Goal: Complete application form: Complete application form

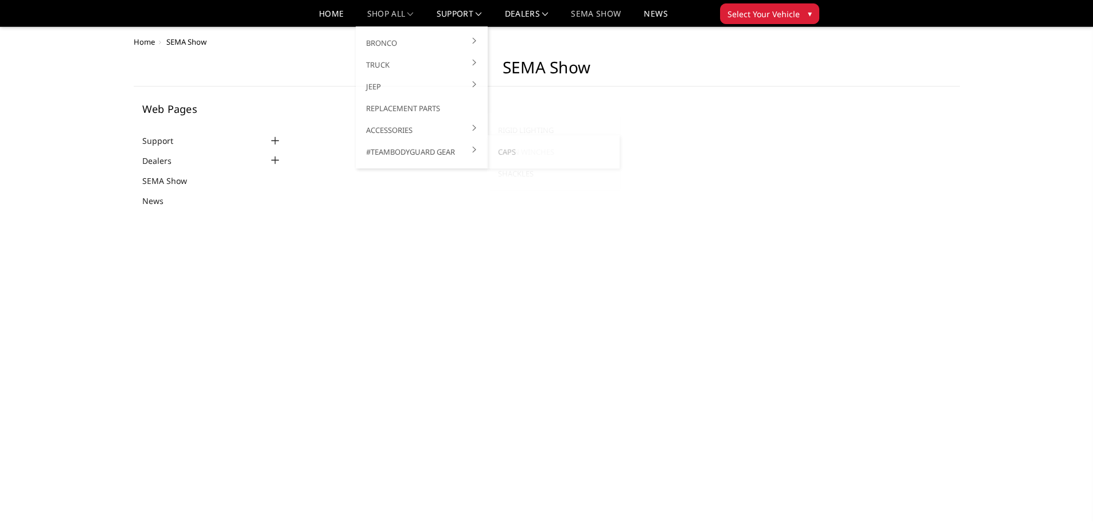
scroll to position [57, 0]
select select "2022"
select select "Dodge"
select select "TRX"
select select "US"
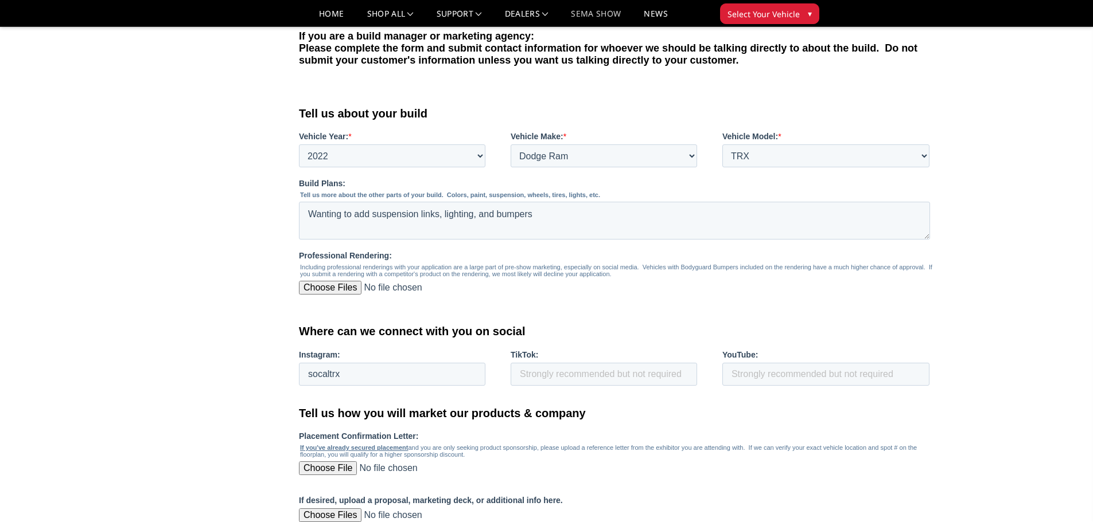
scroll to position [459, 0]
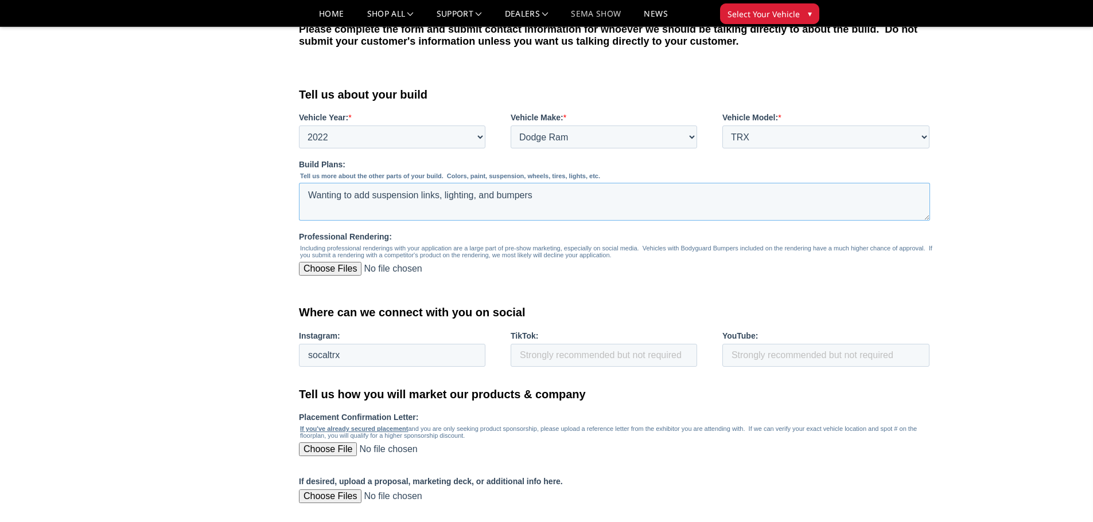
click at [353, 194] on textarea "Wanting to add suspension links, lighting, and bumpers" at bounding box center [614, 202] width 631 height 38
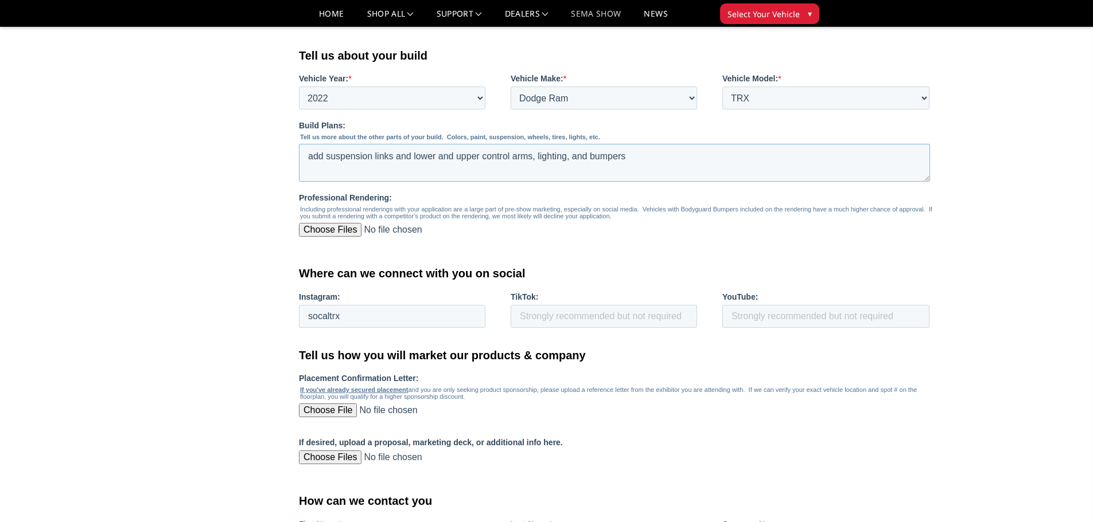
scroll to position [516, 0]
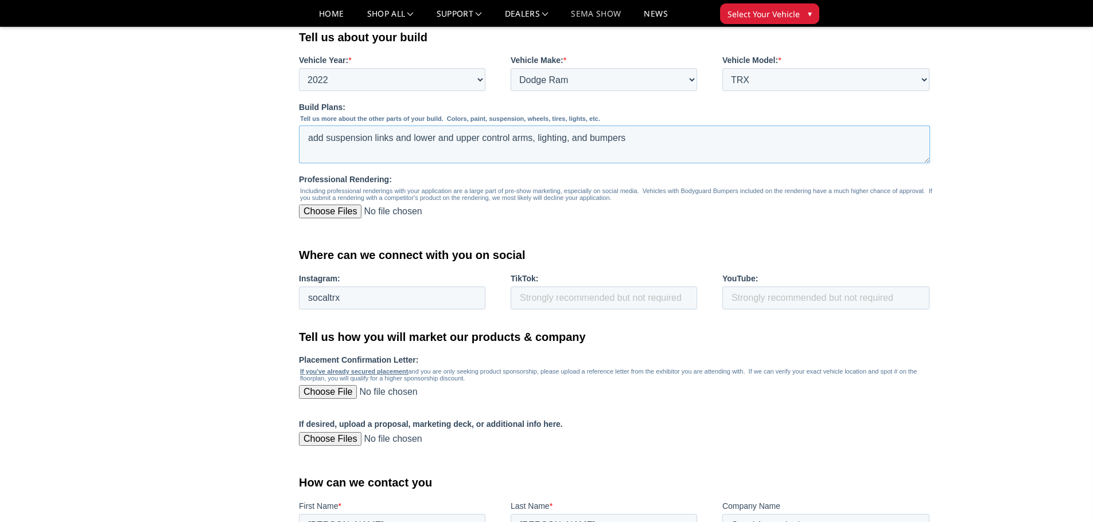
type textarea "add suspension links and lower and upper control arms, lighting, and bumpers"
click at [332, 216] on input "Professional Rendering:" at bounding box center [614, 216] width 631 height 23
type input "C:\fakepath\20241107_131308.jpg"
click at [378, 212] on input "Professional Rendering:" at bounding box center [614, 216] width 631 height 23
click at [331, 212] on input "Professional Rendering:" at bounding box center [614, 216] width 631 height 23
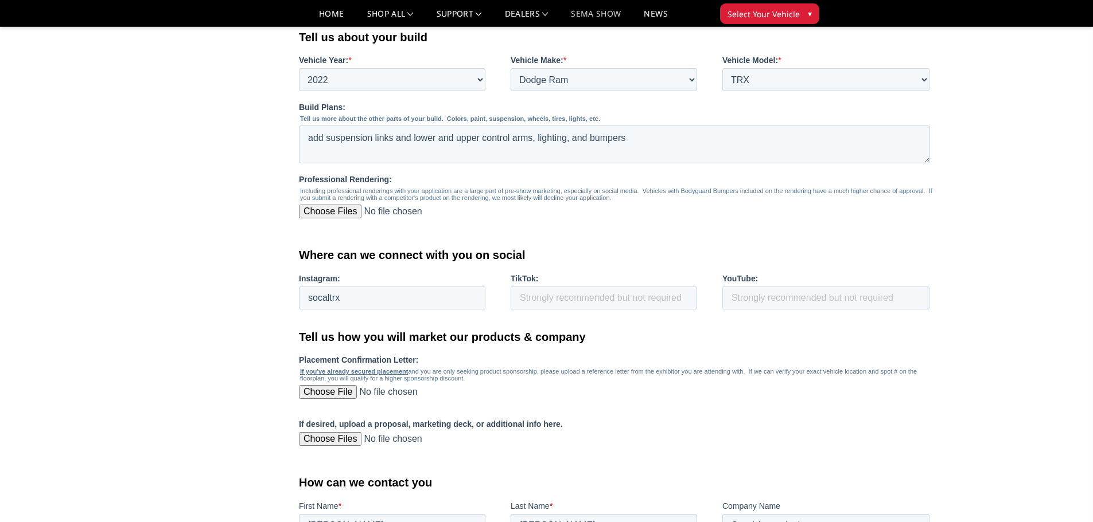
click at [348, 212] on input "Professional Rendering:" at bounding box center [614, 216] width 631 height 23
type input "C:\fakepath\20241107_131308.jpg"
click at [428, 211] on input "Professional Rendering:" at bounding box center [614, 216] width 631 height 23
click at [345, 206] on input "Professional Rendering:" at bounding box center [614, 216] width 631 height 23
type input "C:\fakepath\20250912_170848.jpg"
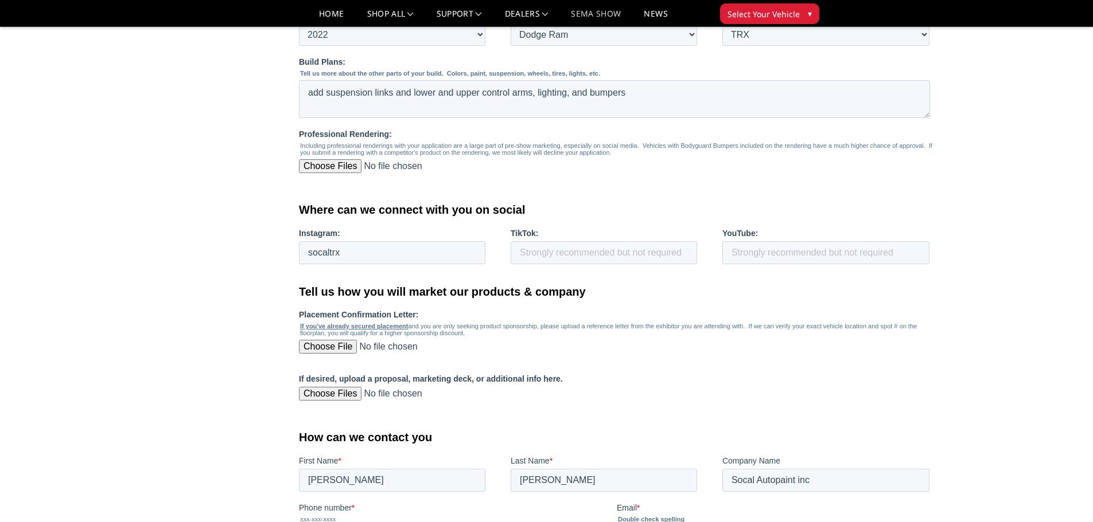
scroll to position [631, 0]
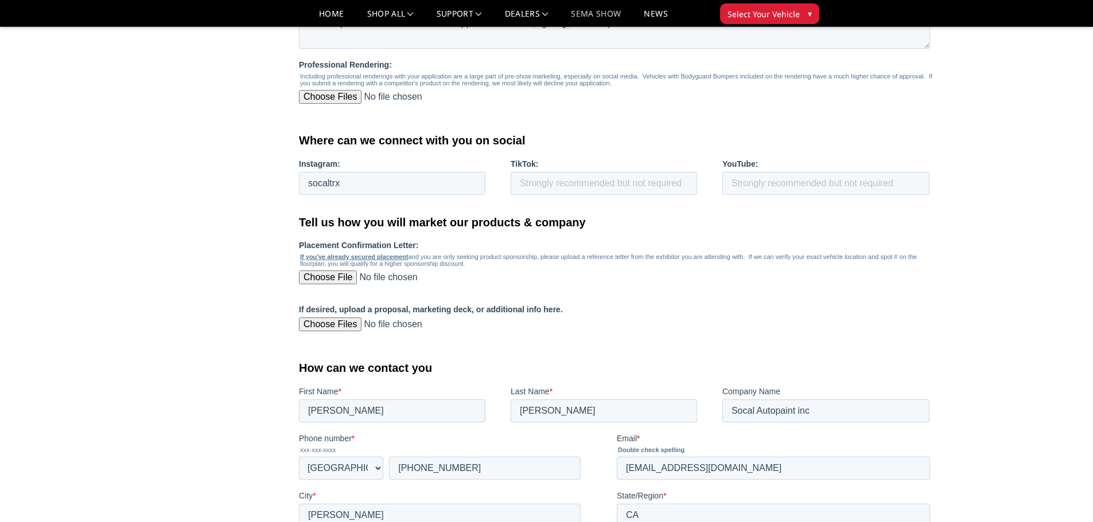
click at [315, 321] on input "If desired, upload a proposal, marketing deck, or additional info here." at bounding box center [614, 329] width 631 height 23
type input "C:\fakepath\20241107_131308.jpg"
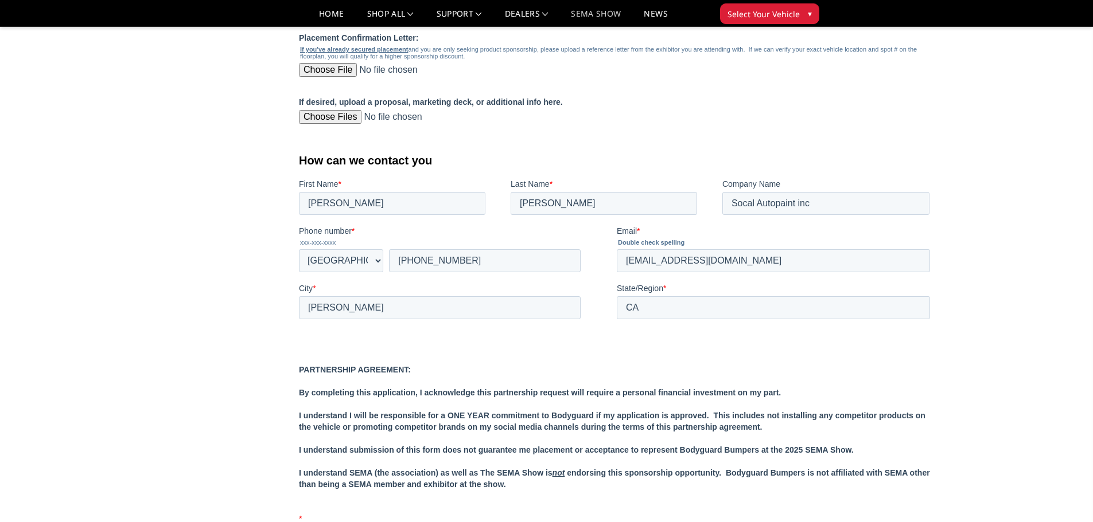
scroll to position [1032, 0]
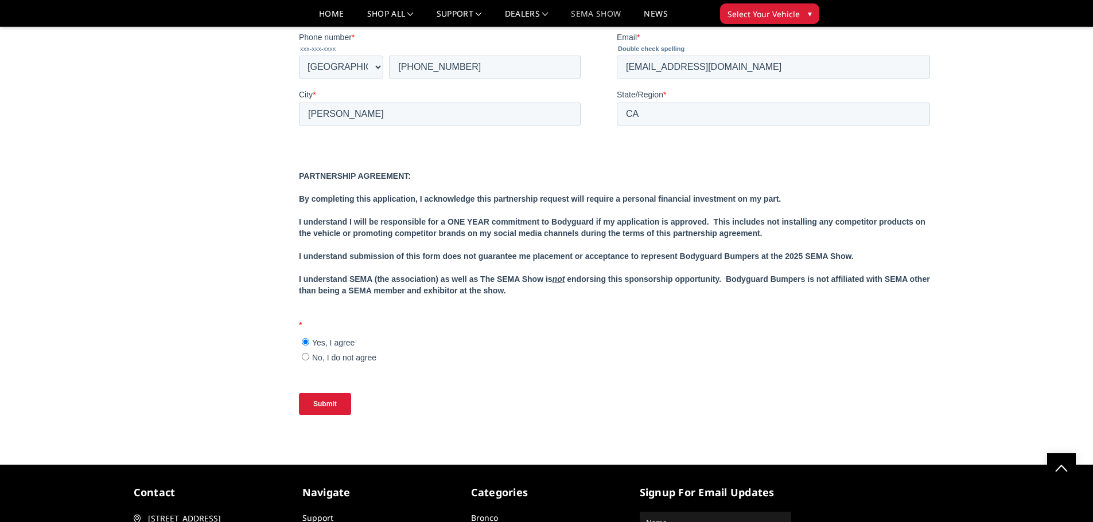
click at [331, 406] on input "Submit" at bounding box center [325, 404] width 52 height 22
click at [341, 405] on input "Submit" at bounding box center [325, 404] width 52 height 22
